Goal: Task Accomplishment & Management: Manage account settings

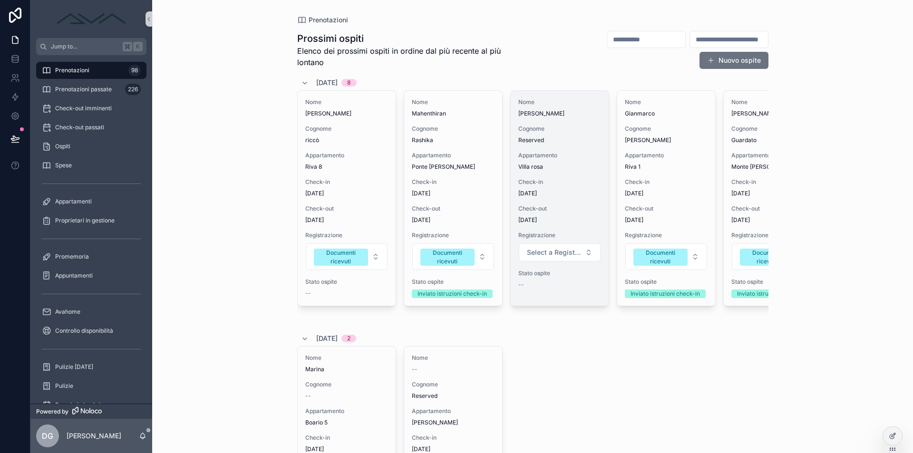
click at [553, 179] on span "Check-in" at bounding box center [559, 182] width 83 height 8
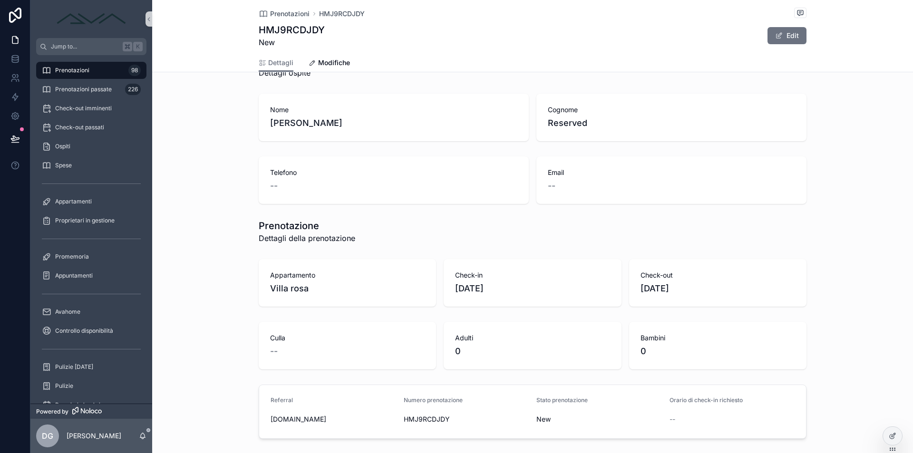
scroll to position [244, 0]
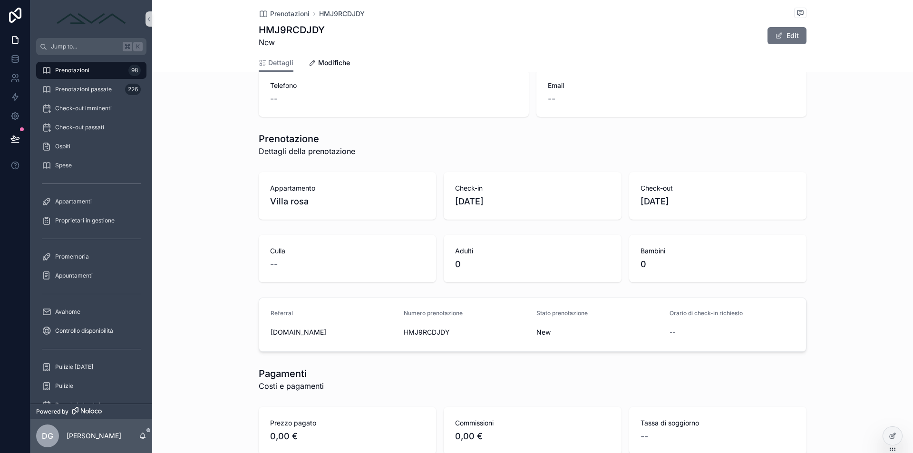
click at [437, 332] on span "HMJ9RCDJDY" at bounding box center [466, 333] width 125 height 10
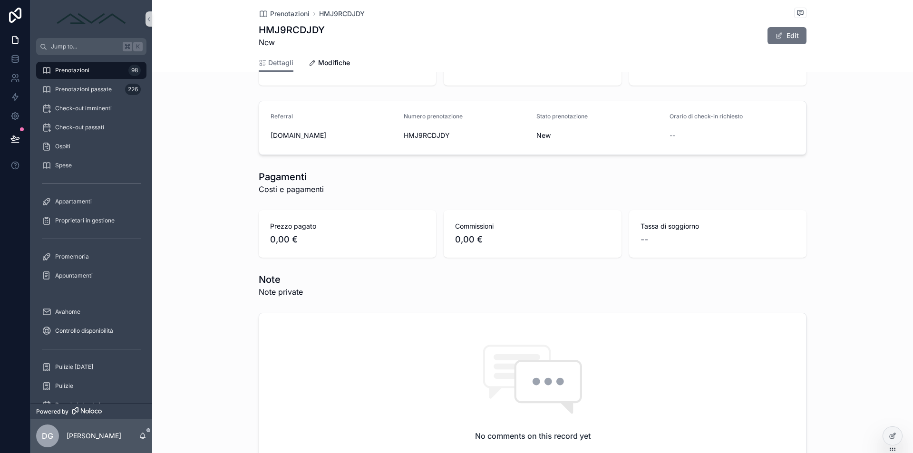
scroll to position [766, 0]
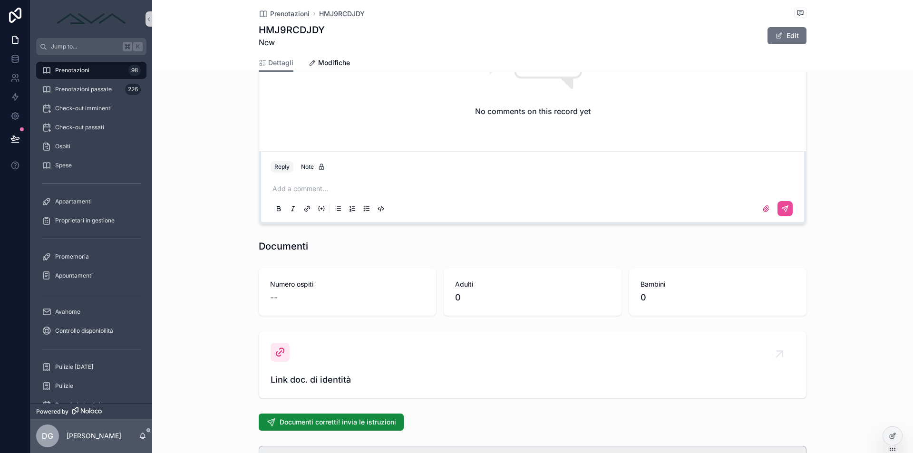
click at [331, 191] on p "scrollable content" at bounding box center [534, 189] width 524 height 10
click at [790, 212] on button "scrollable content" at bounding box center [784, 208] width 15 height 15
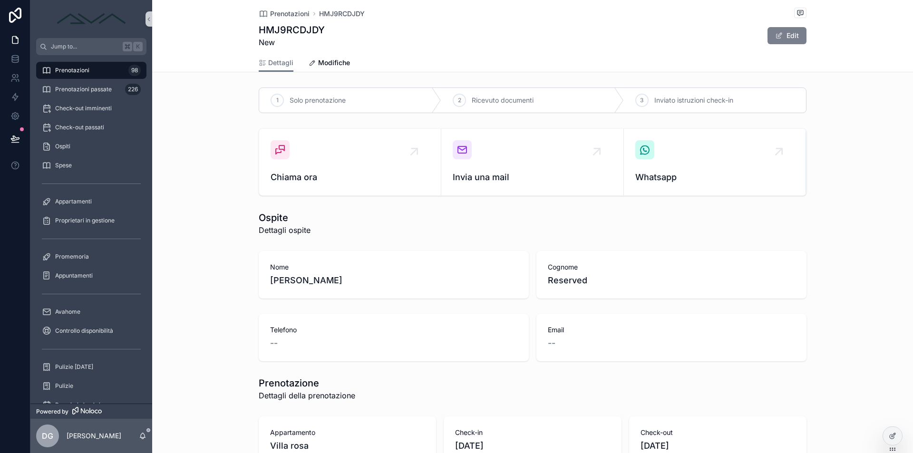
click at [788, 34] on button "Edit" at bounding box center [786, 35] width 39 height 17
click at [334, 61] on span "Modifiche" at bounding box center [334, 63] width 32 height 10
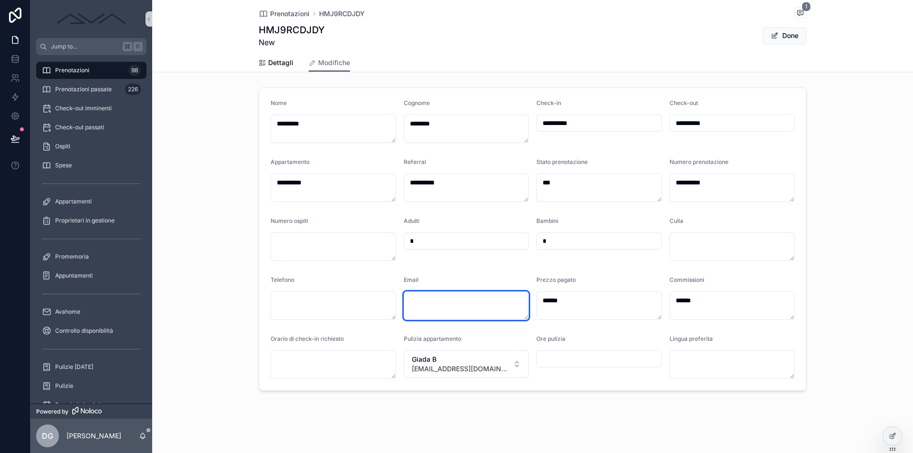
click at [443, 306] on textarea "scrollable content" at bounding box center [466, 305] width 125 height 29
paste textarea "**********"
type textarea "**********"
click at [790, 37] on button "Done" at bounding box center [784, 35] width 44 height 17
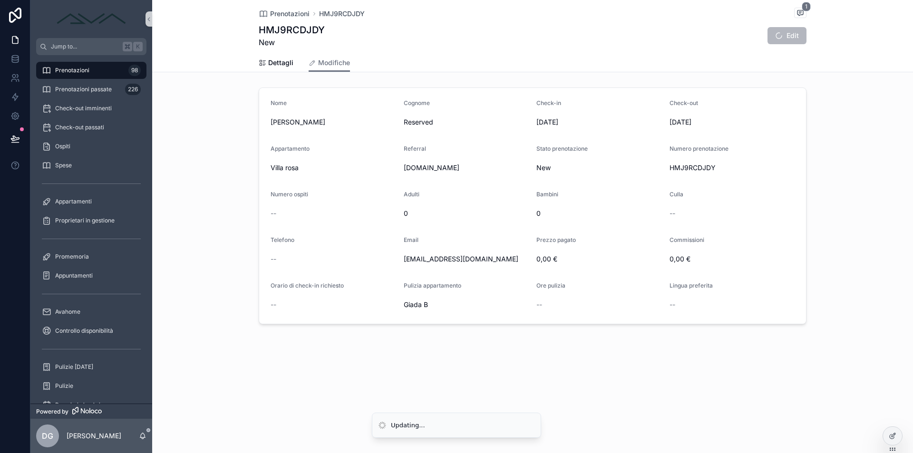
click at [111, 71] on div "Prenotazioni 98" at bounding box center [91, 70] width 99 height 15
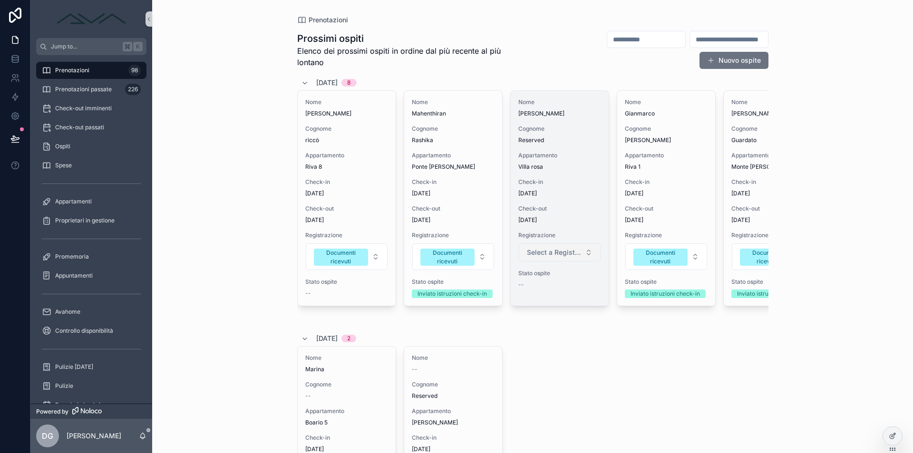
click at [552, 251] on span "Select a Registrazione" at bounding box center [554, 253] width 54 height 10
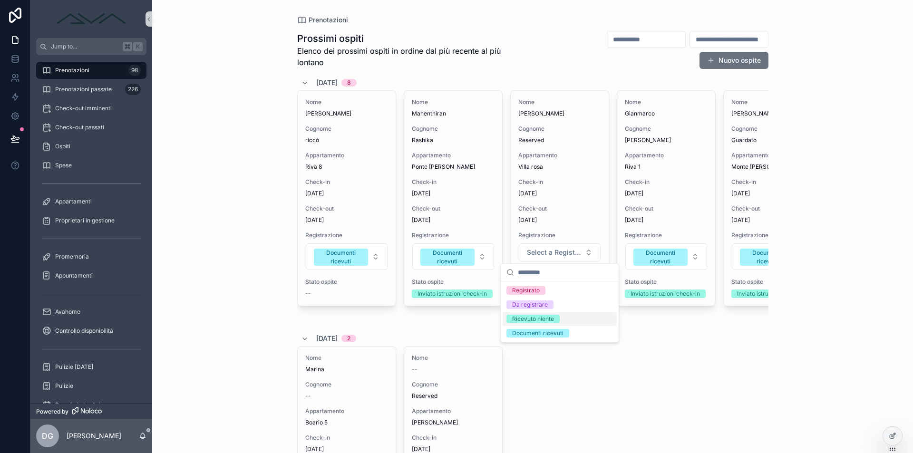
click at [557, 323] on div "Ricevuto niente" at bounding box center [559, 319] width 114 height 14
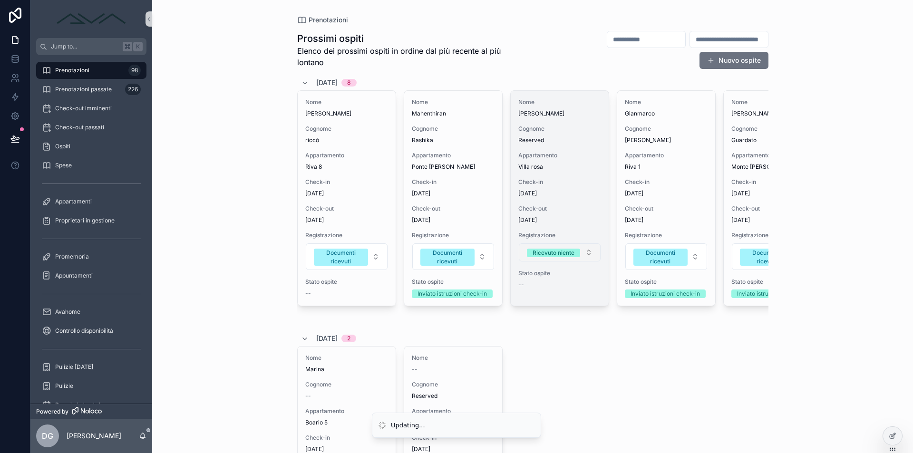
click at [555, 249] on div "Ricevuto niente" at bounding box center [553, 253] width 42 height 9
click at [544, 251] on span "Select a Registrazione" at bounding box center [554, 253] width 54 height 10
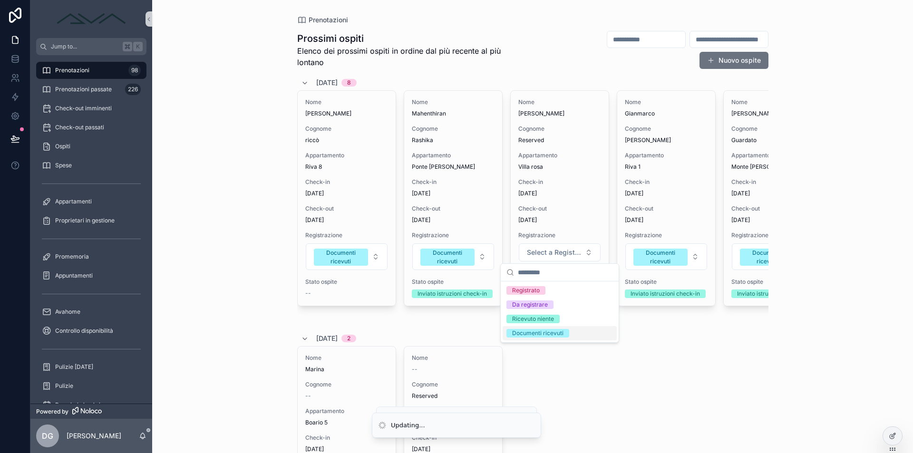
click at [542, 331] on div "Documenti ricevuti" at bounding box center [537, 333] width 51 height 9
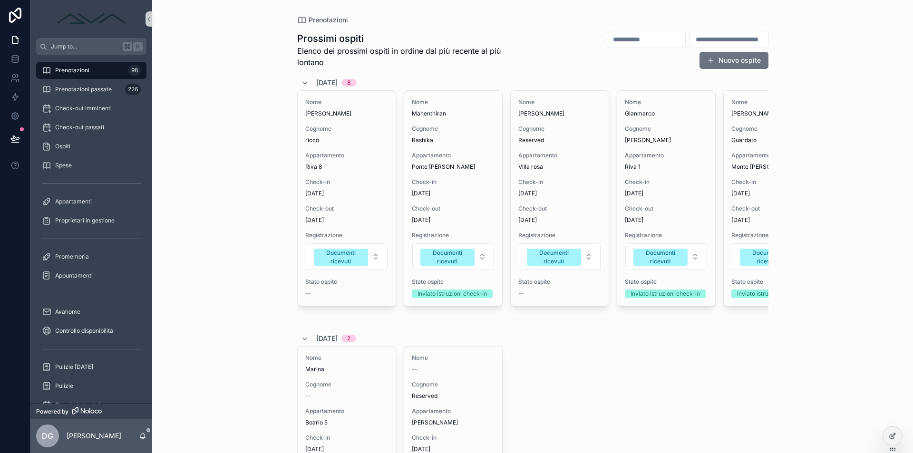
click at [565, 198] on div "Nome Guilherme Cognome Reserved Appartamento Villa rosa Check-in 05/09/2025 Che…" at bounding box center [560, 198] width 98 height 215
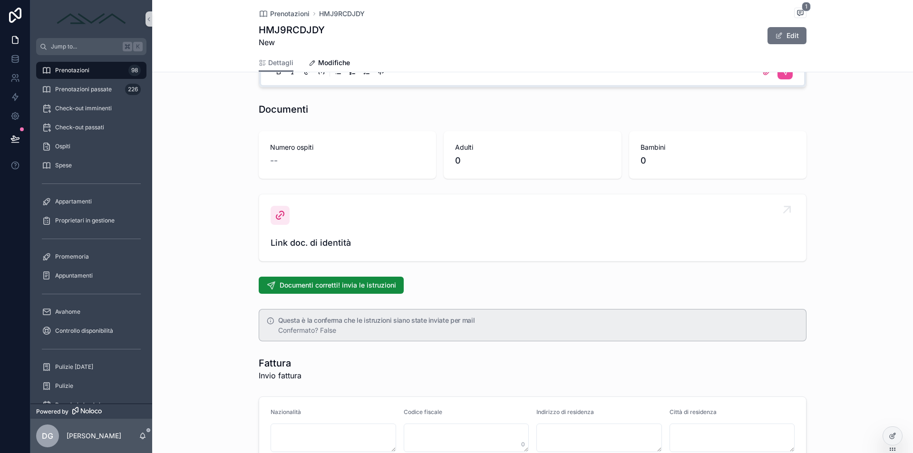
scroll to position [930, 0]
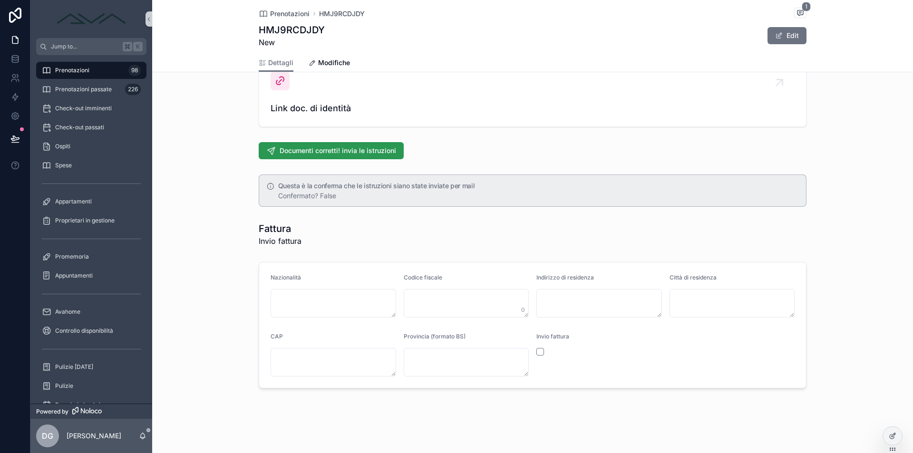
click at [316, 154] on span "Documenti corretti! invia le istruzioni" at bounding box center [337, 151] width 116 height 10
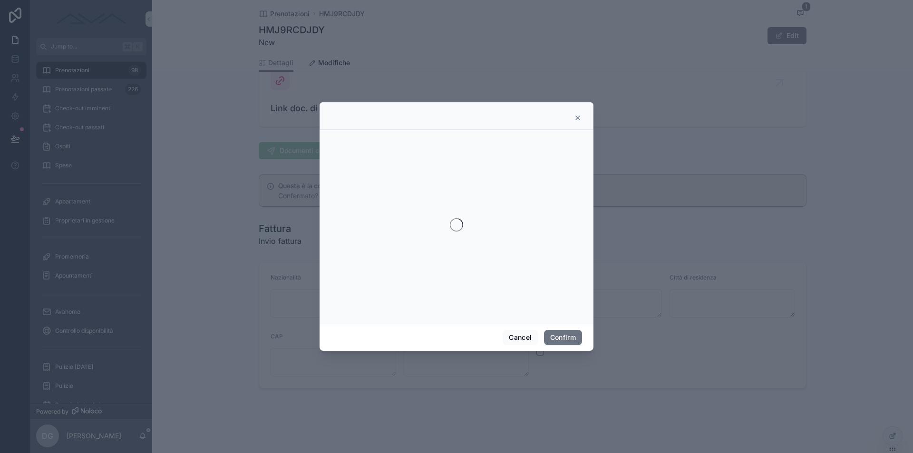
click at [316, 154] on div at bounding box center [456, 226] width 913 height 453
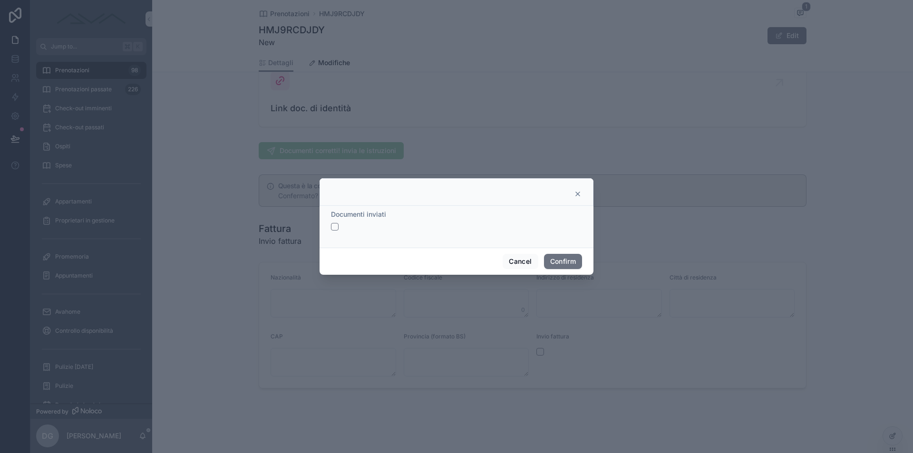
click at [334, 227] on button "button" at bounding box center [335, 227] width 8 height 8
click at [578, 194] on icon at bounding box center [578, 194] width 4 height 4
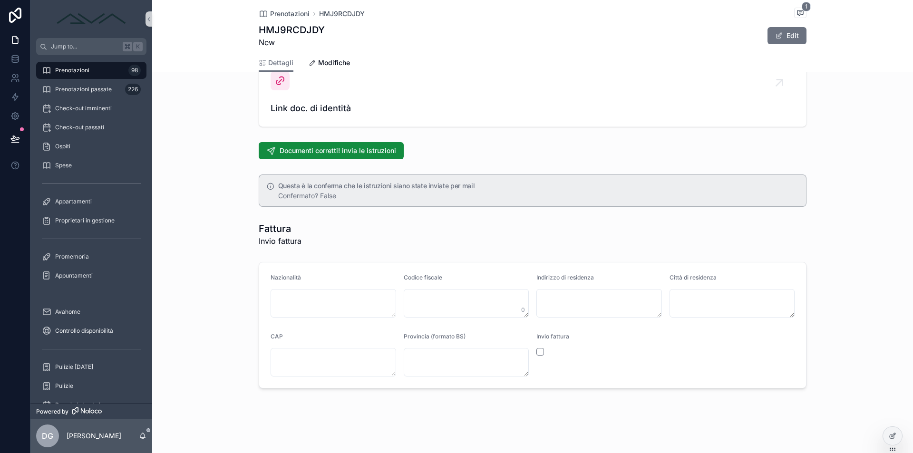
click at [423, 4] on div "Prenotazioni HMJ9RCDJDY 1 HMJ9RCDJDY New Edit" at bounding box center [533, 27] width 548 height 54
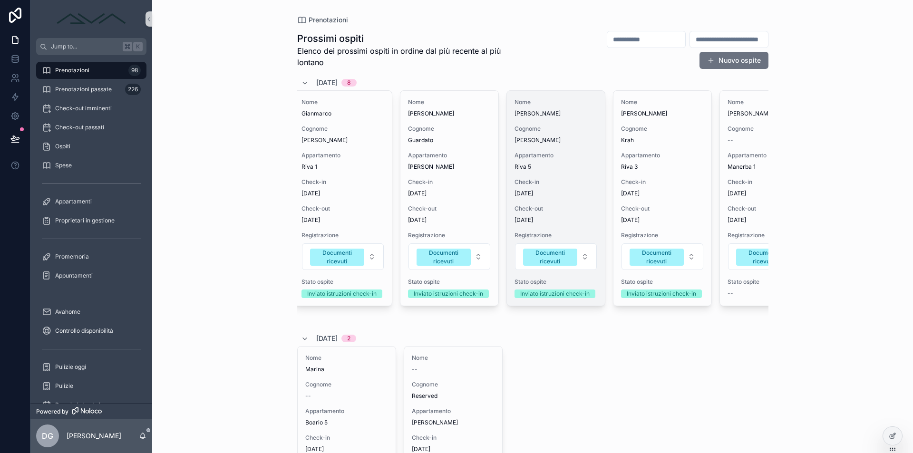
scroll to position [0, 152]
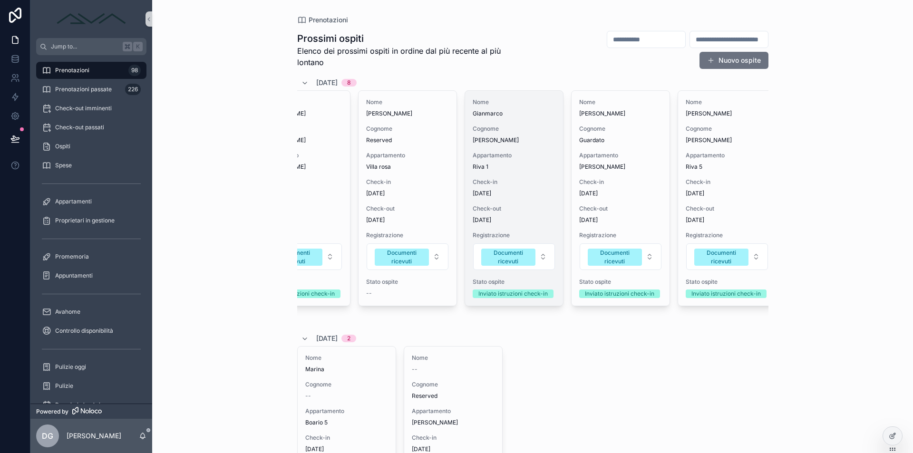
click at [498, 157] on span "Appartamento" at bounding box center [513, 156] width 83 height 8
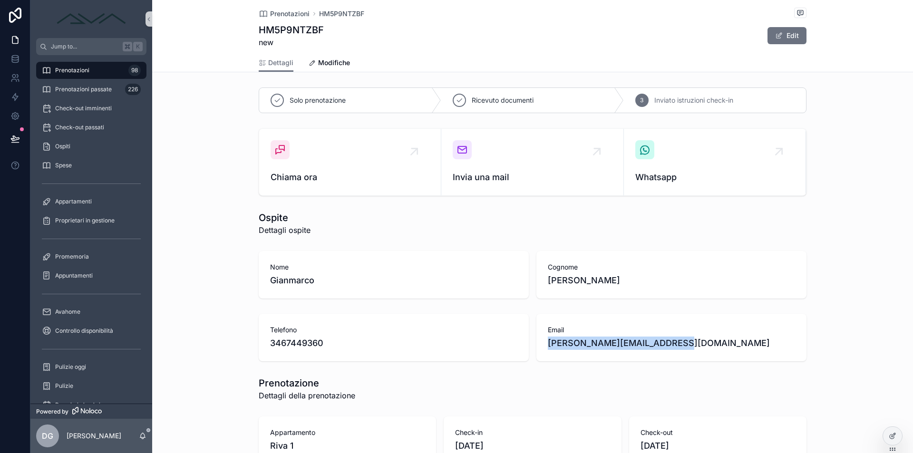
drag, startPoint x: 682, startPoint y: 345, endPoint x: 542, endPoint y: 345, distance: 140.2
click at [542, 345] on div "Email belardi.gianmarco@gmail.com" at bounding box center [671, 338] width 270 height 48
copy span "belardi.gianmarco@gmail.com"
